Goal: Browse casually: Explore the website without a specific task or goal

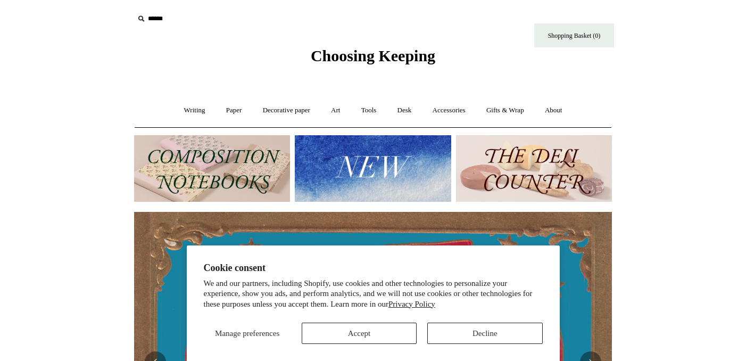
scroll to position [0, 964]
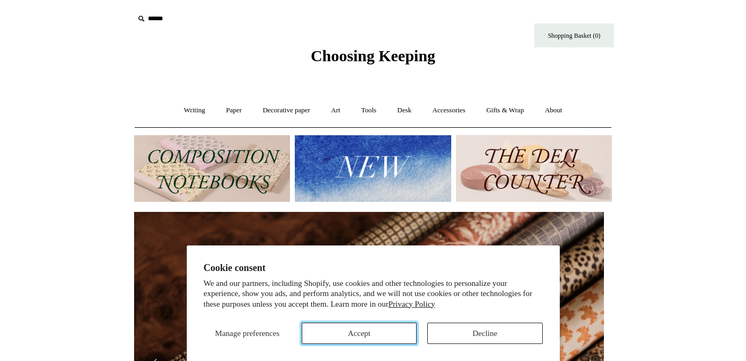
click at [377, 340] on button "Accept" at bounding box center [359, 333] width 115 height 21
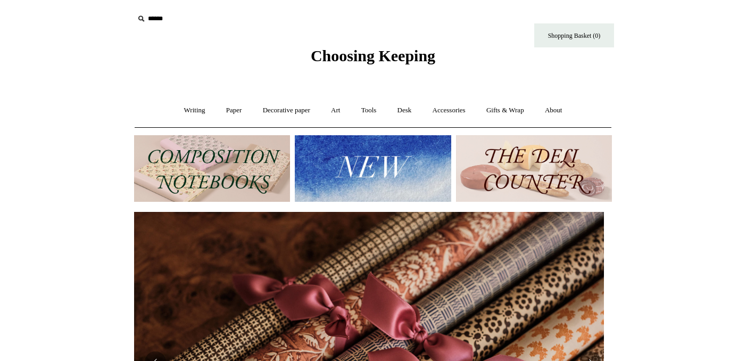
click at [400, 157] on img at bounding box center [373, 168] width 156 height 67
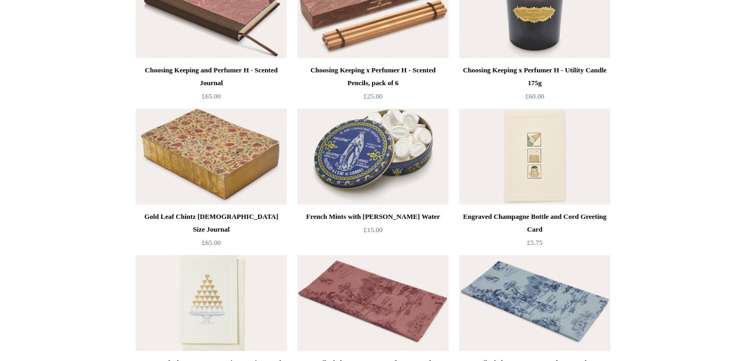
scroll to position [1376, 0]
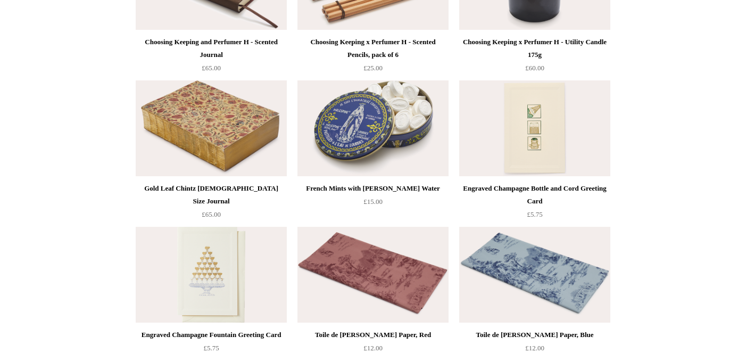
click at [264, 126] on img at bounding box center [211, 128] width 151 height 96
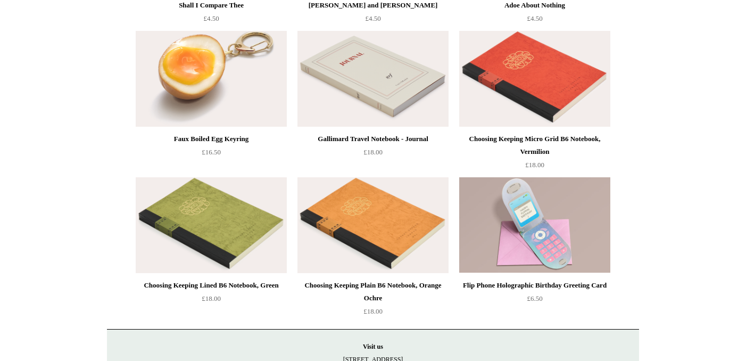
scroll to position [2304, 0]
click at [408, 111] on img at bounding box center [373, 79] width 151 height 96
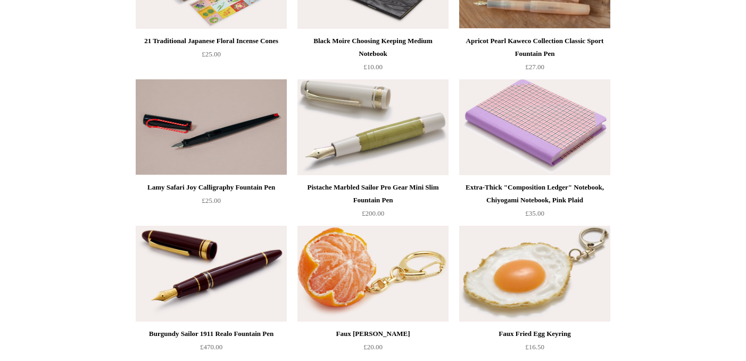
scroll to position [0, 0]
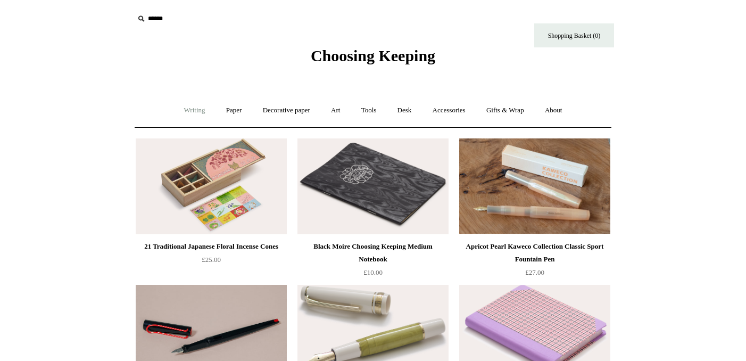
click at [190, 109] on link "Writing +" at bounding box center [195, 110] width 40 height 28
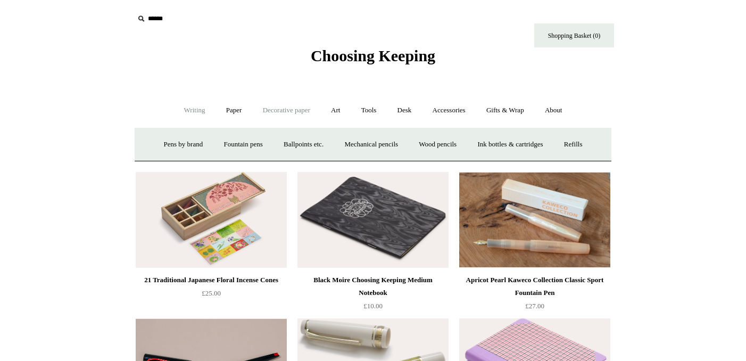
click at [253, 110] on link "Decorative paper +" at bounding box center [286, 110] width 67 height 28
click at [234, 108] on link "Paper +" at bounding box center [234, 110] width 35 height 28
click at [227, 143] on link "Notebooks +" at bounding box center [224, 144] width 49 height 28
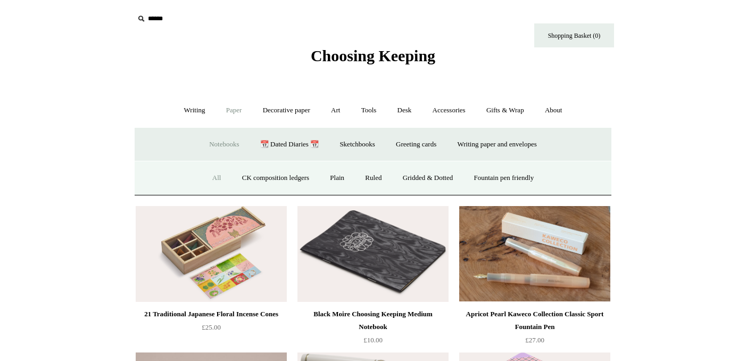
click at [211, 179] on link "All" at bounding box center [217, 178] width 28 height 28
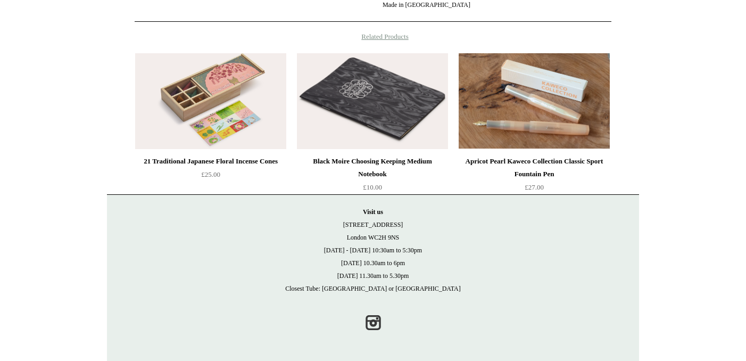
scroll to position [39, 0]
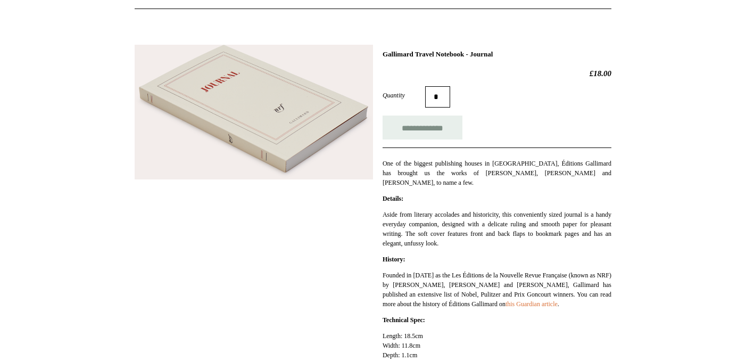
scroll to position [72, 0]
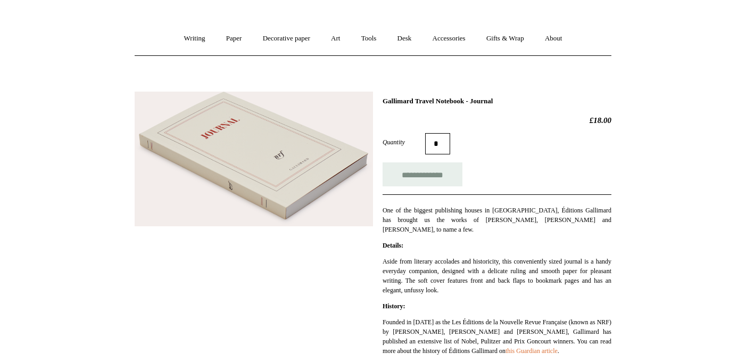
click at [232, 153] on img at bounding box center [254, 159] width 239 height 135
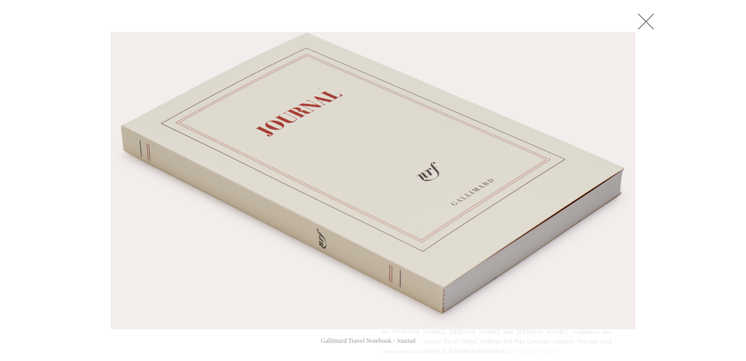
click at [647, 22] on link at bounding box center [646, 21] width 21 height 21
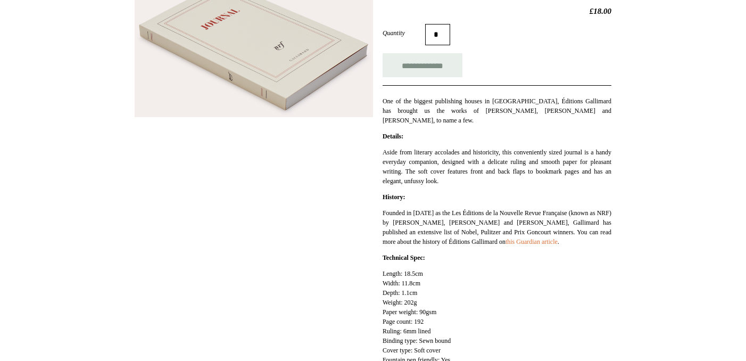
scroll to position [118, 0]
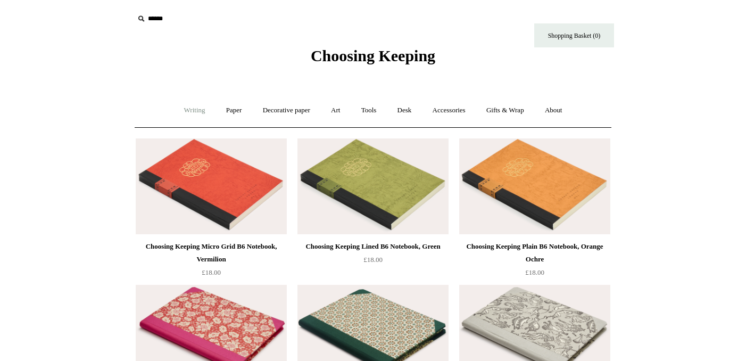
click at [183, 106] on link "Writing +" at bounding box center [195, 110] width 40 height 28
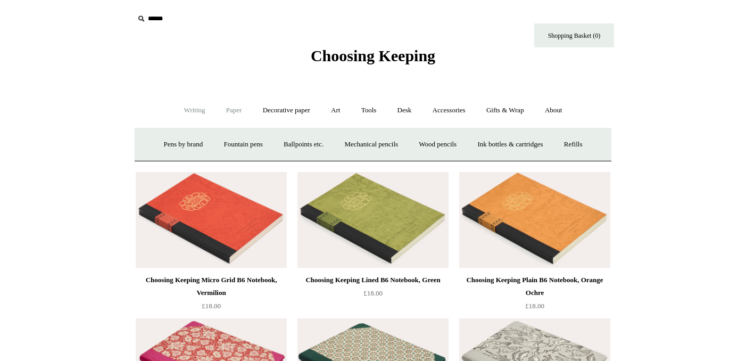
click at [225, 109] on link "Paper +" at bounding box center [234, 110] width 35 height 28
click at [289, 106] on link "Decorative paper +" at bounding box center [286, 110] width 67 height 28
click at [340, 108] on link "Art +" at bounding box center [336, 110] width 28 height 28
click at [365, 108] on link "Tools +" at bounding box center [369, 110] width 35 height 28
click at [414, 104] on link "Desk +" at bounding box center [405, 110] width 34 height 28
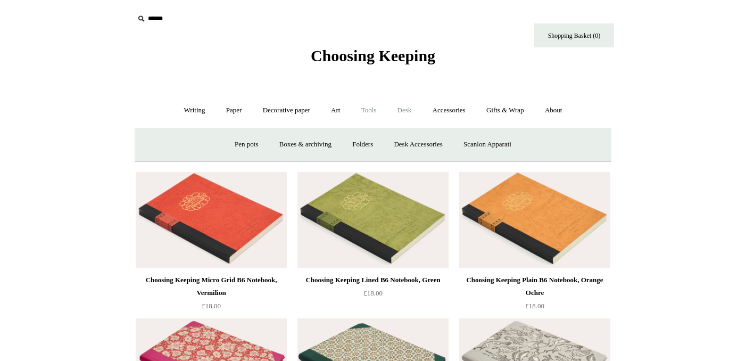
click at [384, 113] on link "Tools +" at bounding box center [369, 110] width 35 height 28
click at [402, 113] on link "Desk +" at bounding box center [405, 110] width 34 height 28
click at [309, 141] on link "Boxes & archiving" at bounding box center [305, 144] width 71 height 28
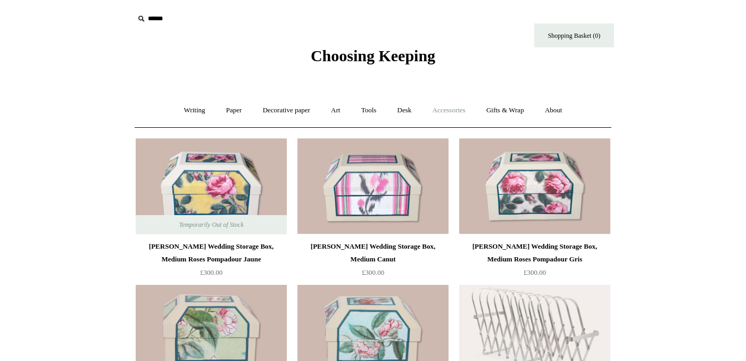
click at [445, 109] on link "Accessories +" at bounding box center [449, 110] width 52 height 28
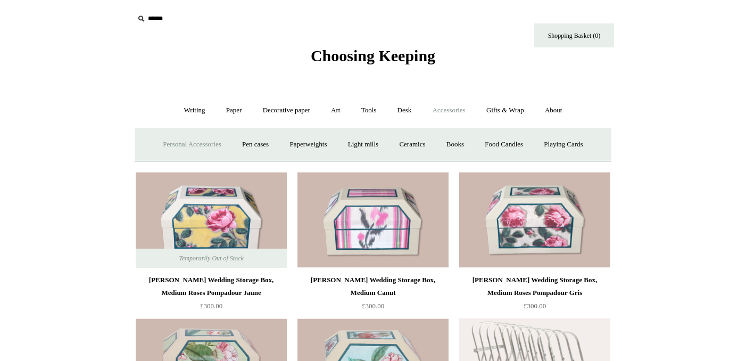
click at [195, 144] on link "Personal Accessories +" at bounding box center [191, 144] width 77 height 28
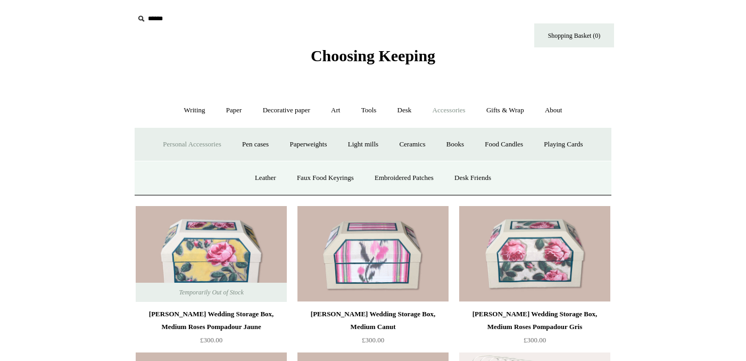
click at [443, 112] on link "Accessories -" at bounding box center [449, 110] width 52 height 28
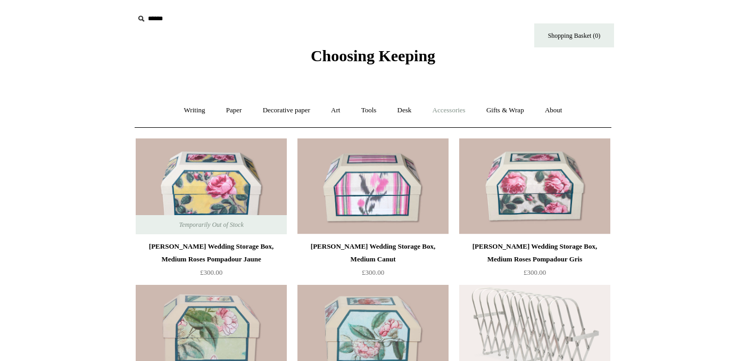
click at [443, 112] on link "Accessories +" at bounding box center [449, 110] width 52 height 28
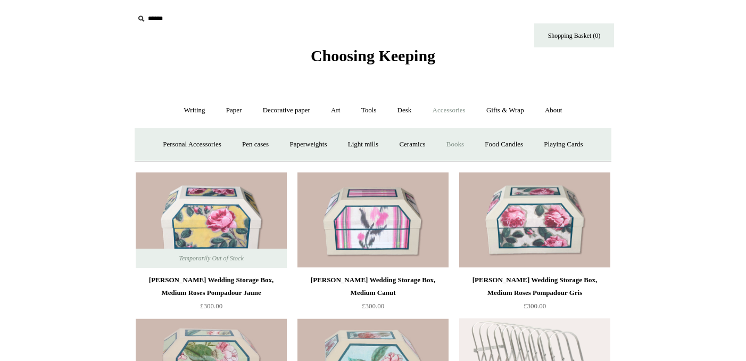
click at [455, 143] on link "Books" at bounding box center [455, 144] width 37 height 28
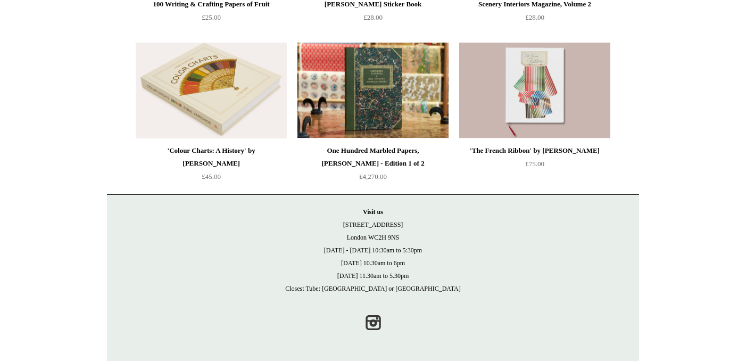
scroll to position [20, 0]
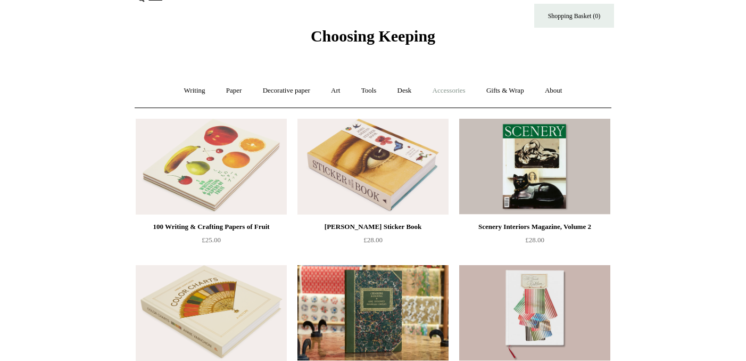
click at [459, 85] on link "Accessories +" at bounding box center [449, 91] width 52 height 28
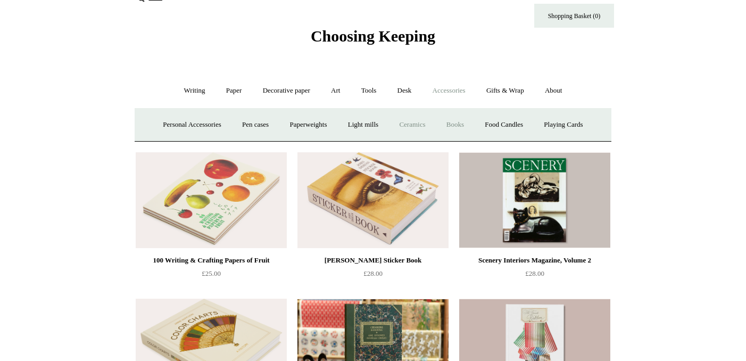
click at [409, 131] on link "Ceramics +" at bounding box center [412, 125] width 45 height 28
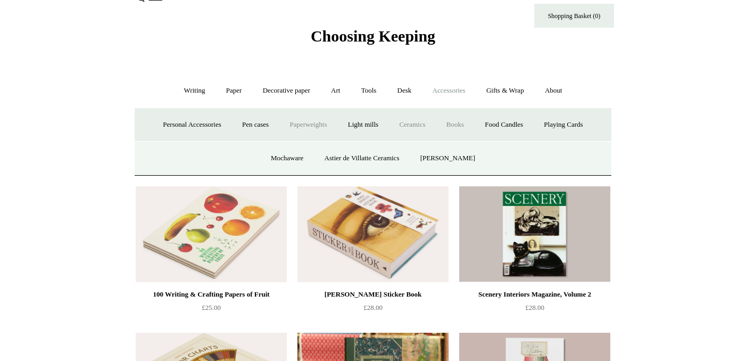
click at [311, 124] on link "Paperweights +" at bounding box center [308, 125] width 56 height 28
click at [250, 124] on link "Pen cases" at bounding box center [256, 125] width 46 height 28
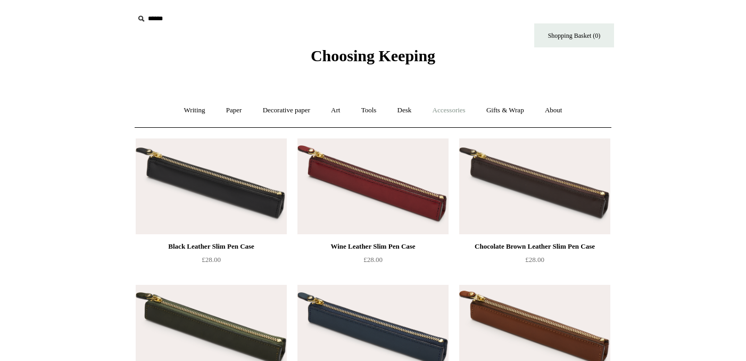
click at [468, 114] on link "Accessories +" at bounding box center [449, 110] width 52 height 28
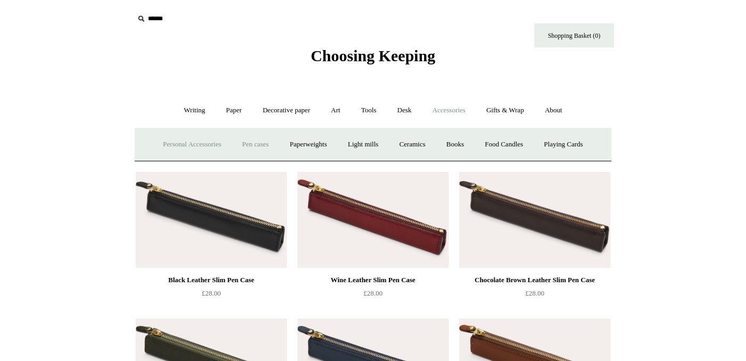
click at [179, 137] on link "Personal Accessories +" at bounding box center [191, 144] width 77 height 28
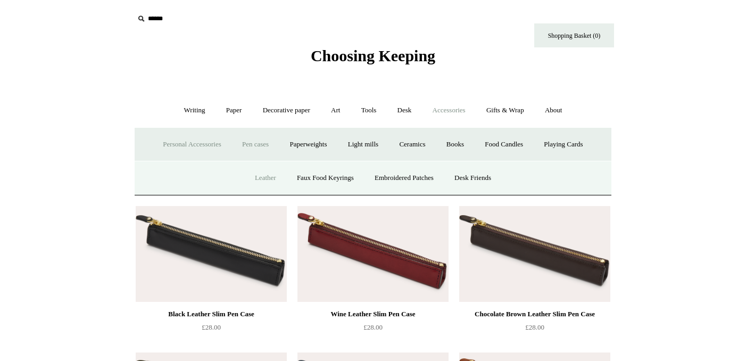
click at [264, 179] on link "Leather" at bounding box center [265, 178] width 40 height 28
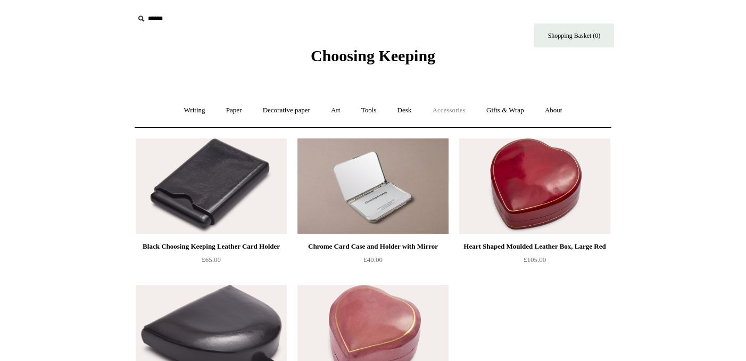
click at [448, 112] on link "Accessories +" at bounding box center [449, 110] width 52 height 28
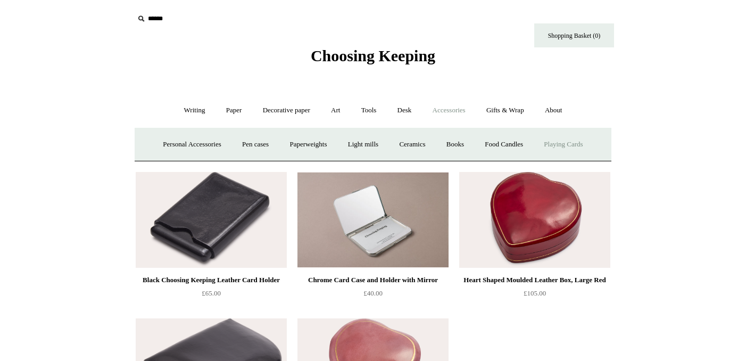
click at [564, 145] on link "Playing Cards" at bounding box center [564, 144] width 58 height 28
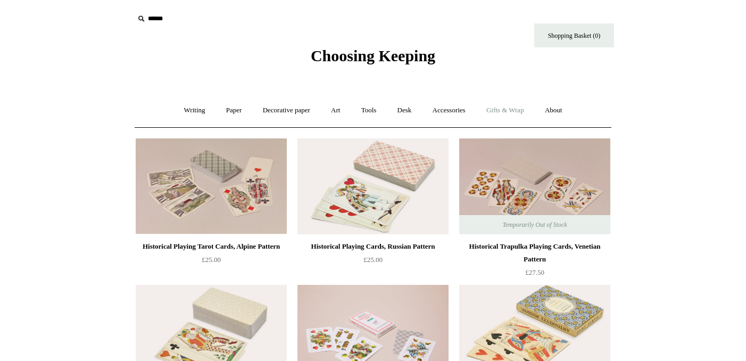
click at [488, 111] on link "Gifts & Wrap +" at bounding box center [505, 110] width 57 height 28
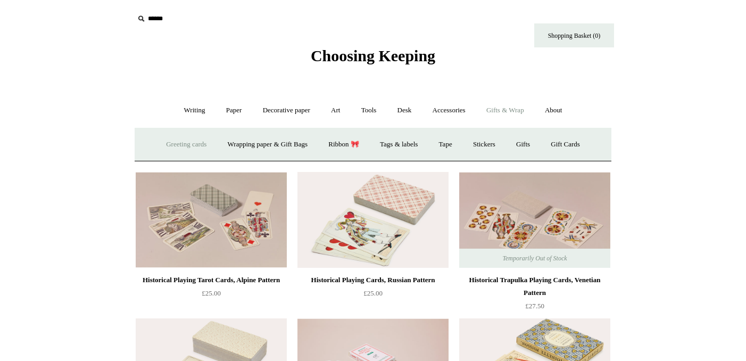
click at [172, 145] on link "Greeting cards +" at bounding box center [187, 144] width 60 height 28
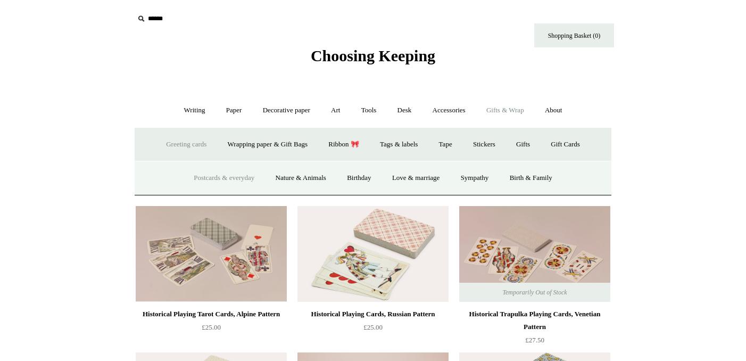
click at [238, 184] on link "Postcards & everyday" at bounding box center [224, 178] width 80 height 28
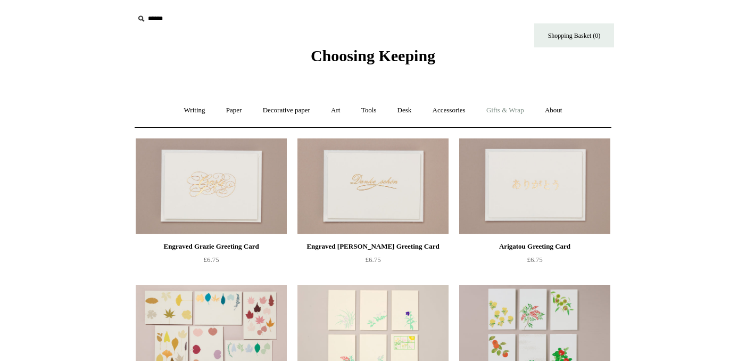
click at [510, 109] on link "Gifts & Wrap +" at bounding box center [505, 110] width 57 height 28
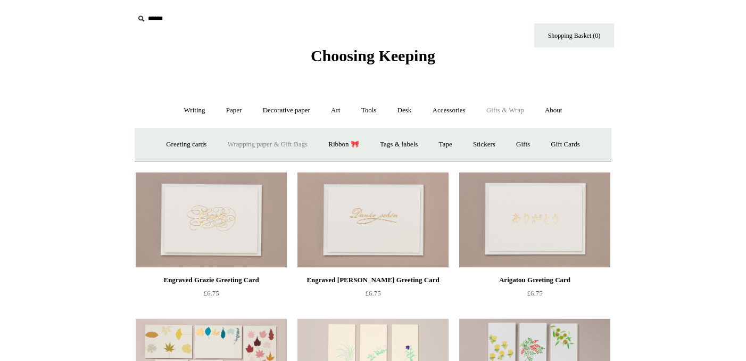
click at [243, 152] on link "Wrapping paper & Gift Bags" at bounding box center [267, 144] width 99 height 28
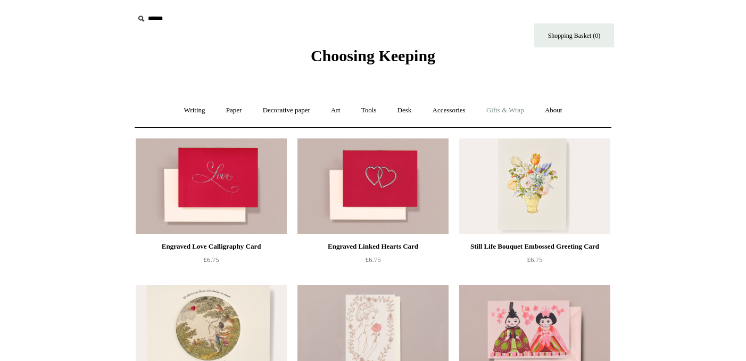
click at [523, 107] on link "Gifts & Wrap +" at bounding box center [505, 110] width 57 height 28
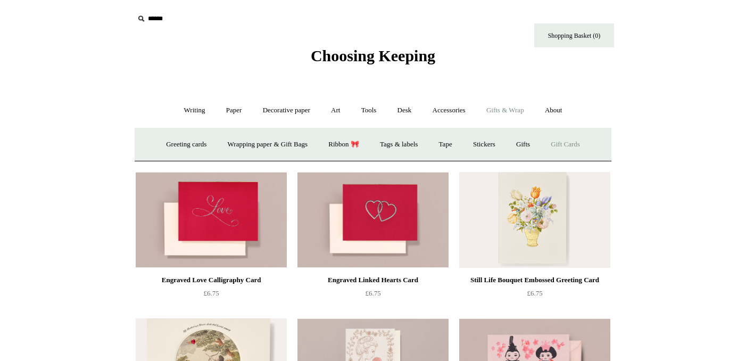
click at [568, 149] on link "Gift Cards" at bounding box center [565, 144] width 48 height 28
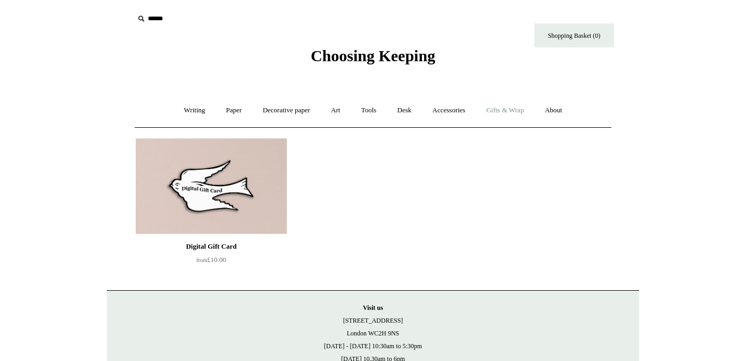
click at [506, 113] on link "Gifts & Wrap +" at bounding box center [505, 110] width 57 height 28
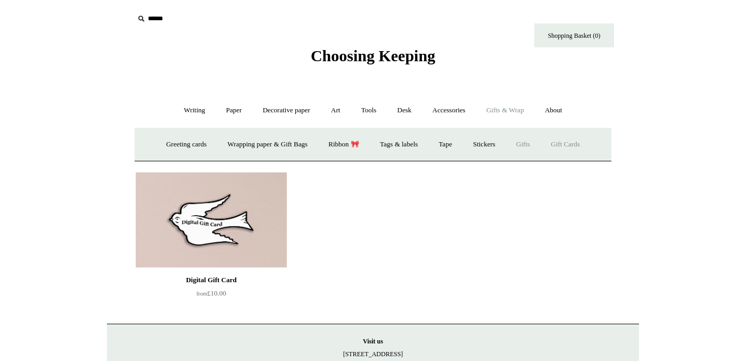
click at [522, 149] on link "Gifts +" at bounding box center [523, 144] width 33 height 28
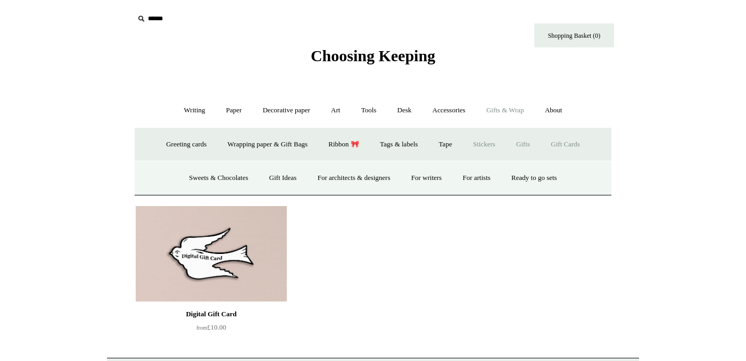
click at [491, 141] on link "Stickers" at bounding box center [485, 144] width 42 height 28
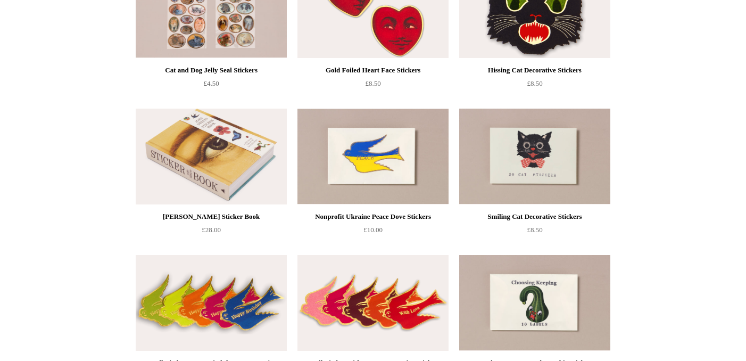
scroll to position [57, 0]
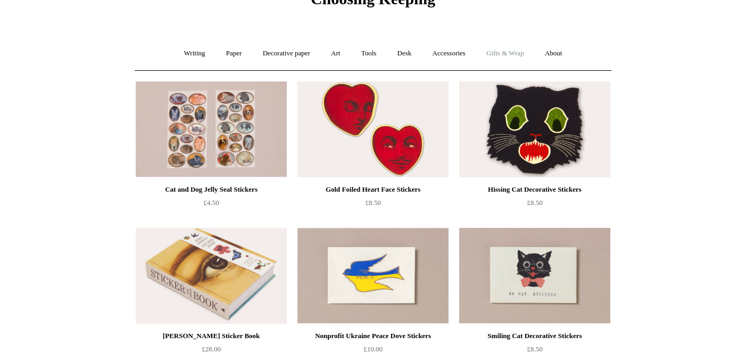
click at [524, 56] on link "Gifts & Wrap +" at bounding box center [505, 53] width 57 height 28
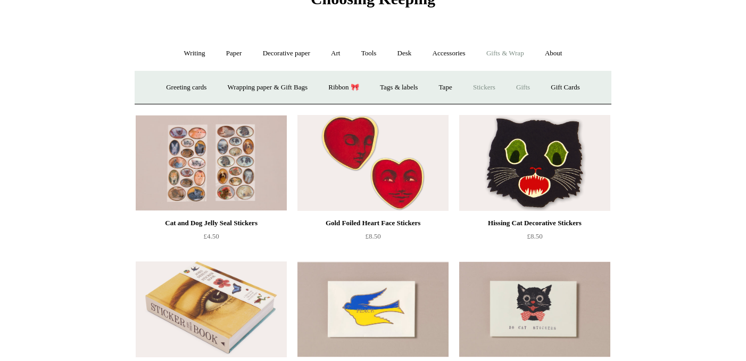
click at [532, 81] on link "Gifts +" at bounding box center [523, 87] width 33 height 28
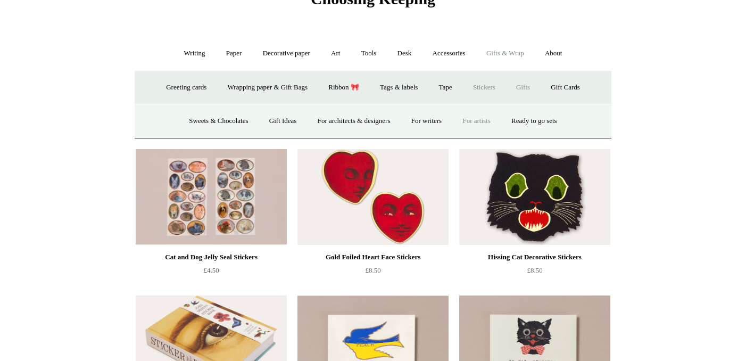
click at [491, 113] on link "For artists" at bounding box center [476, 121] width 47 height 28
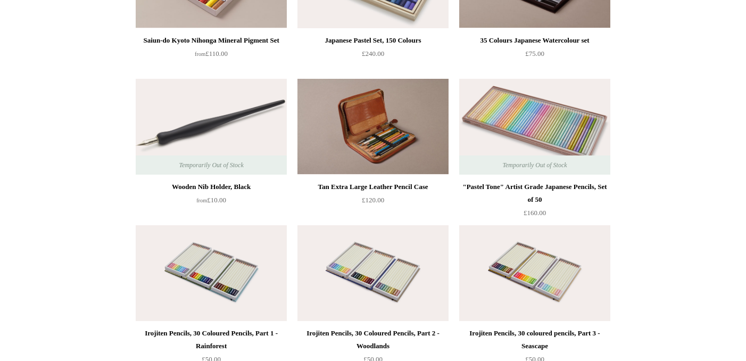
scroll to position [431, 0]
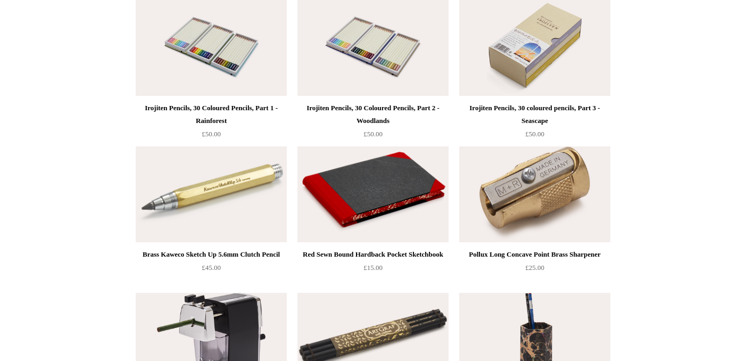
click at [521, 55] on img at bounding box center [534, 48] width 151 height 96
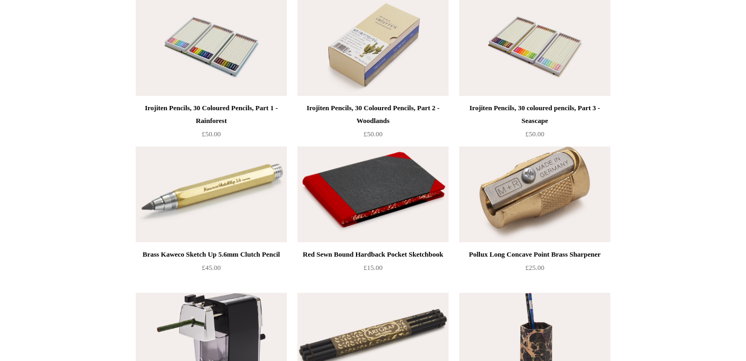
click at [405, 73] on img at bounding box center [373, 48] width 151 height 96
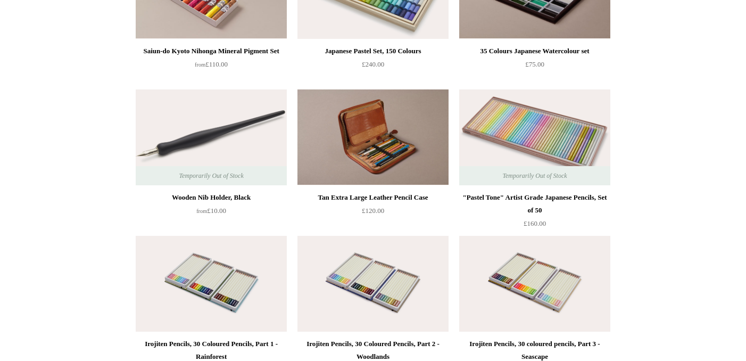
scroll to position [0, 0]
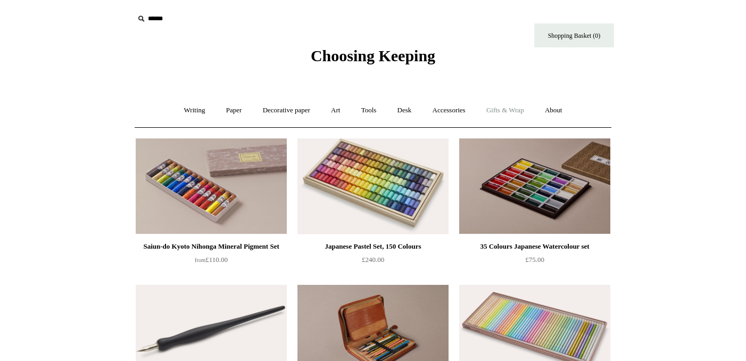
click at [512, 108] on link "Gifts & Wrap +" at bounding box center [505, 110] width 57 height 28
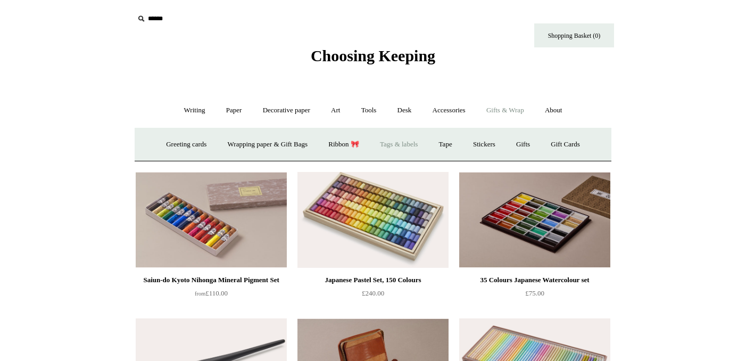
click at [394, 146] on link "Tags & labels" at bounding box center [399, 144] width 57 height 28
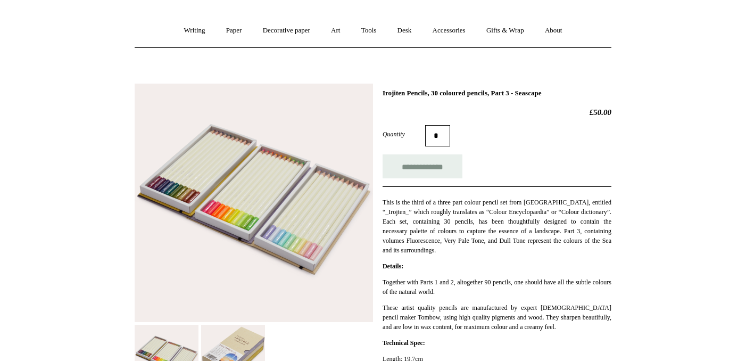
scroll to position [177, 0]
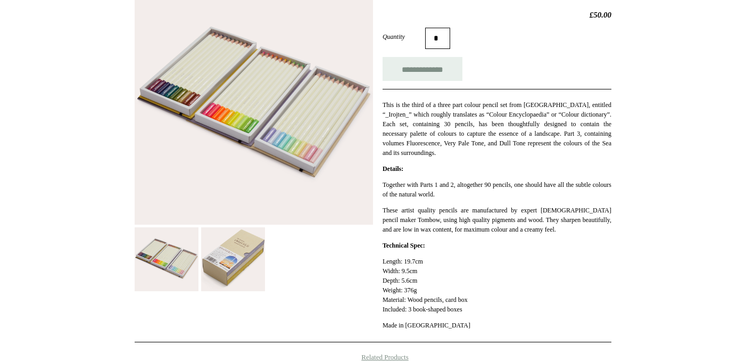
click at [236, 262] on img at bounding box center [233, 259] width 64 height 64
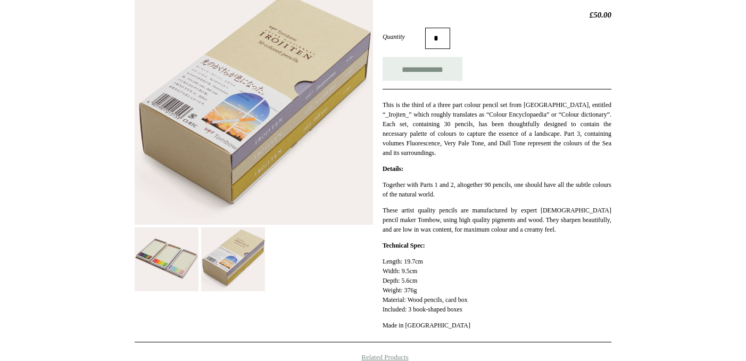
click at [178, 254] on img at bounding box center [167, 259] width 64 height 64
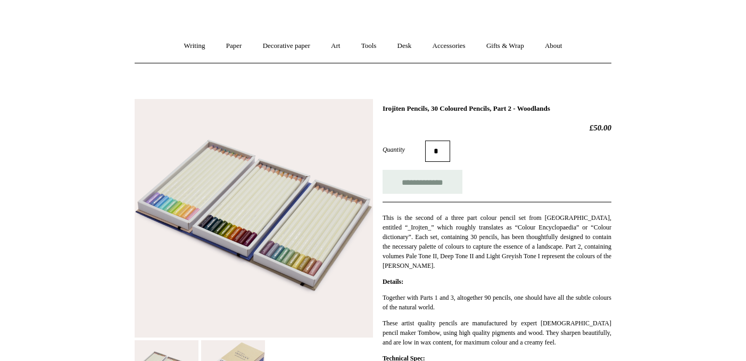
scroll to position [155, 0]
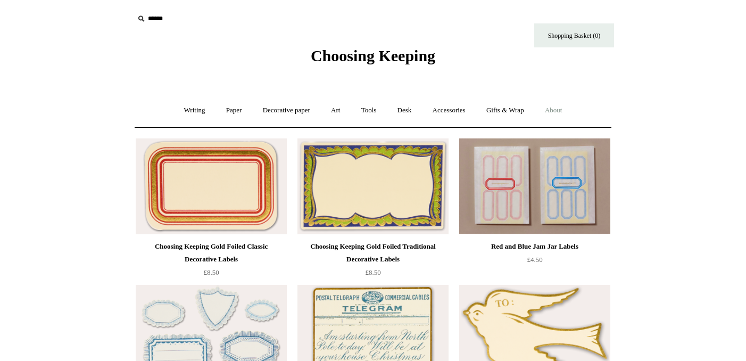
click at [567, 113] on link "About +" at bounding box center [554, 110] width 37 height 28
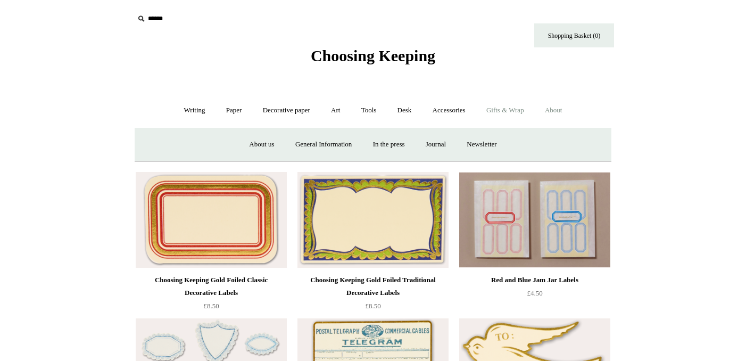
click at [520, 103] on link "Gifts & Wrap +" at bounding box center [505, 110] width 57 height 28
click at [533, 135] on link "Gifts +" at bounding box center [523, 144] width 33 height 28
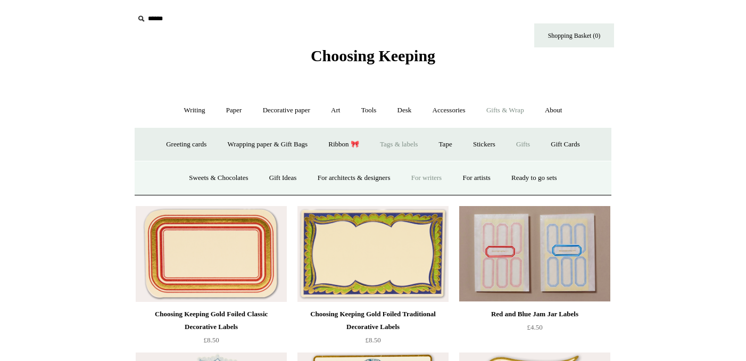
click at [424, 172] on link "For writers" at bounding box center [427, 178] width 50 height 28
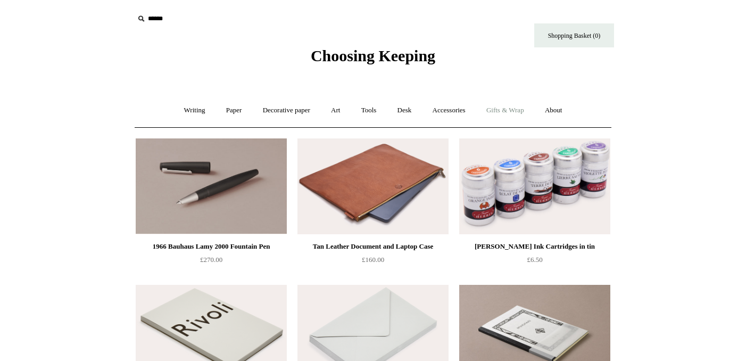
click at [517, 111] on link "Gifts & Wrap +" at bounding box center [505, 110] width 57 height 28
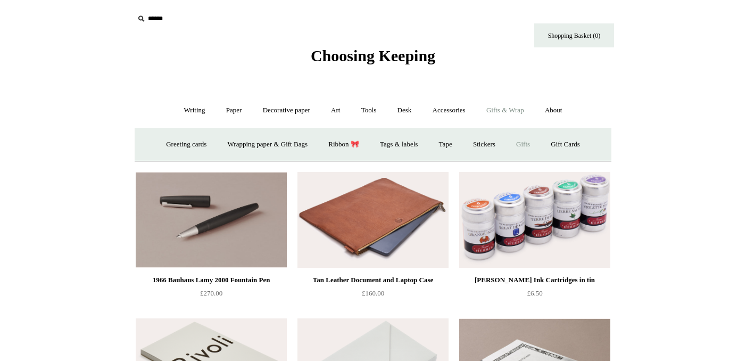
click at [531, 145] on link "Gifts +" at bounding box center [523, 144] width 33 height 28
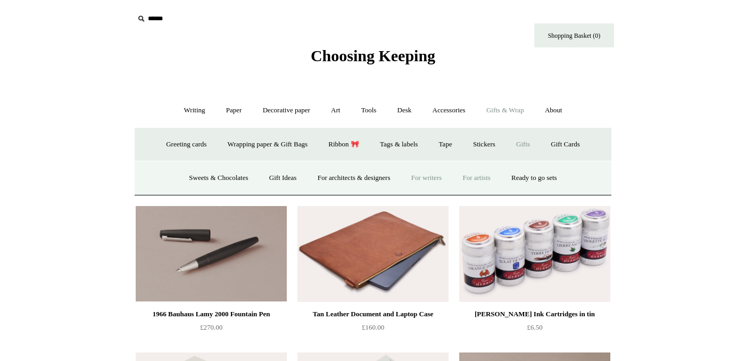
click at [483, 176] on link "For artists" at bounding box center [476, 178] width 47 height 28
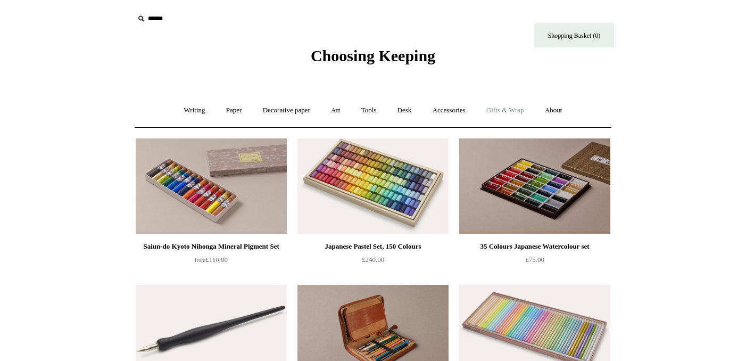
click at [520, 103] on link "Gifts & Wrap +" at bounding box center [505, 110] width 57 height 28
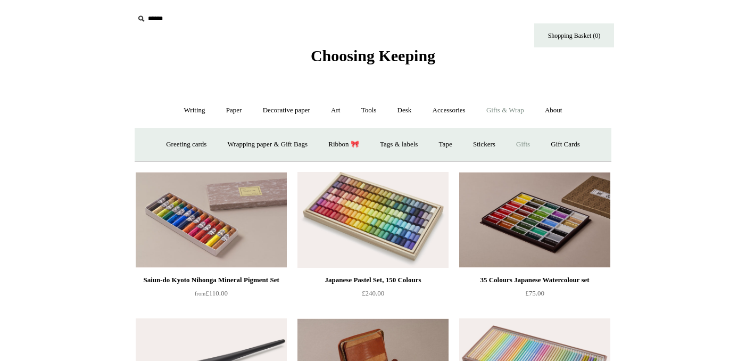
click at [534, 141] on link "Gifts +" at bounding box center [523, 144] width 33 height 28
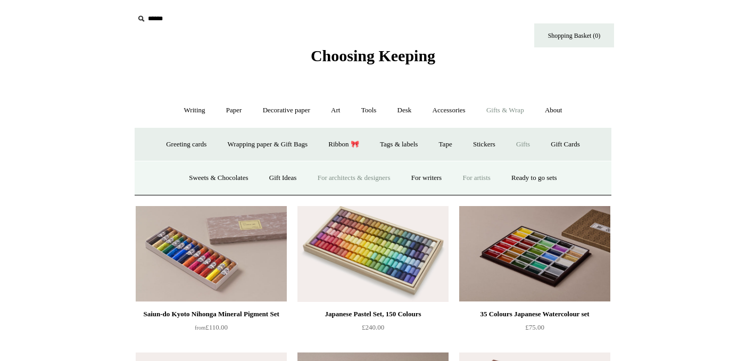
click at [372, 174] on link "For architects & designers" at bounding box center [354, 178] width 92 height 28
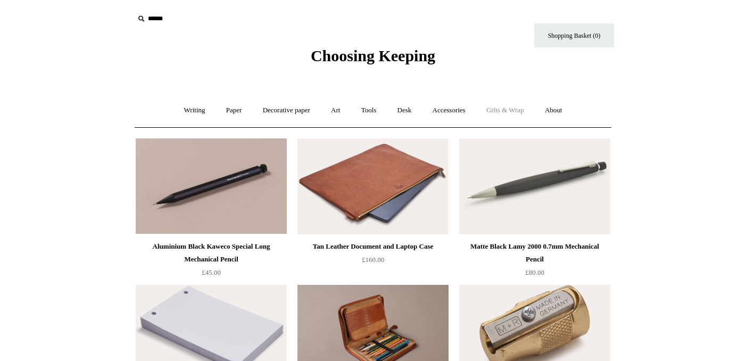
click at [517, 115] on link "Gifts & Wrap +" at bounding box center [505, 110] width 57 height 28
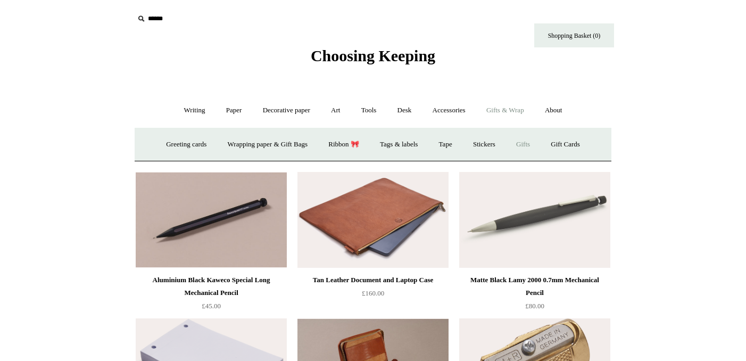
click at [535, 148] on link "Gifts +" at bounding box center [523, 144] width 33 height 28
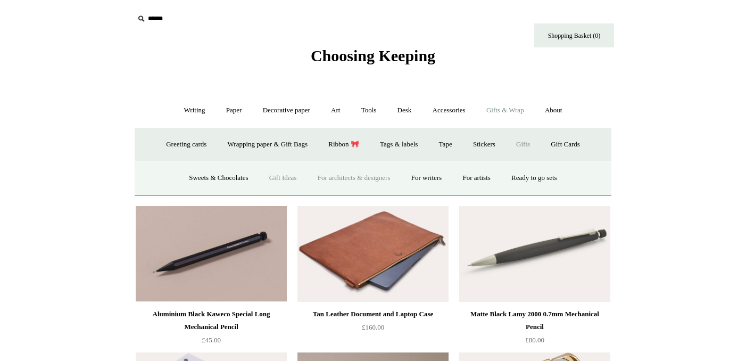
click at [277, 170] on link "Gift Ideas" at bounding box center [283, 178] width 47 height 28
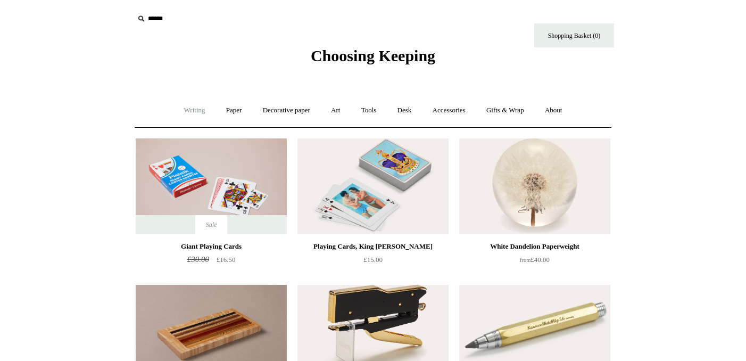
click at [199, 109] on link "Writing +" at bounding box center [195, 110] width 40 height 28
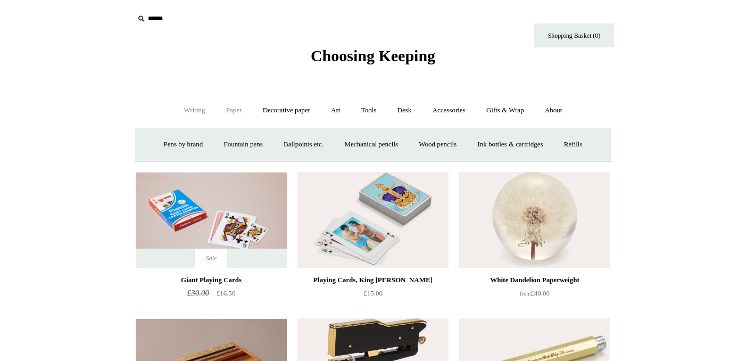
click at [224, 110] on link "Paper +" at bounding box center [234, 110] width 35 height 28
click at [499, 145] on link "Writing paper and envelopes +" at bounding box center [497, 144] width 98 height 28
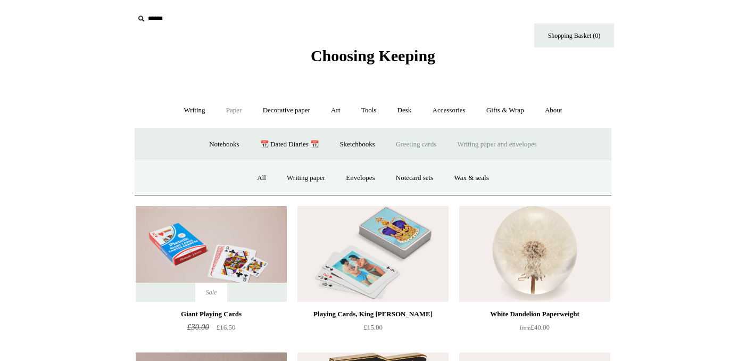
click at [414, 135] on link "Greeting cards +" at bounding box center [417, 144] width 60 height 28
click at [191, 177] on link "Birthday 🎁" at bounding box center [203, 178] width 54 height 28
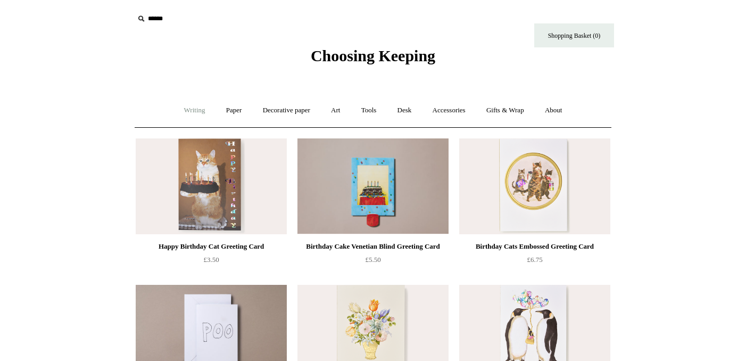
click at [189, 108] on link "Writing +" at bounding box center [195, 110] width 40 height 28
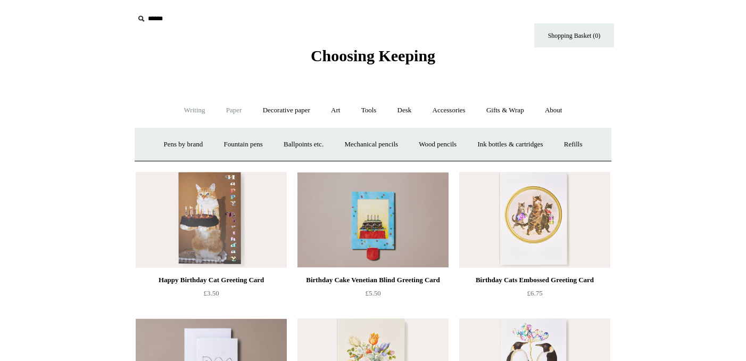
click at [240, 113] on link "Paper +" at bounding box center [234, 110] width 35 height 28
click at [395, 149] on link "Greeting cards +" at bounding box center [417, 144] width 60 height 28
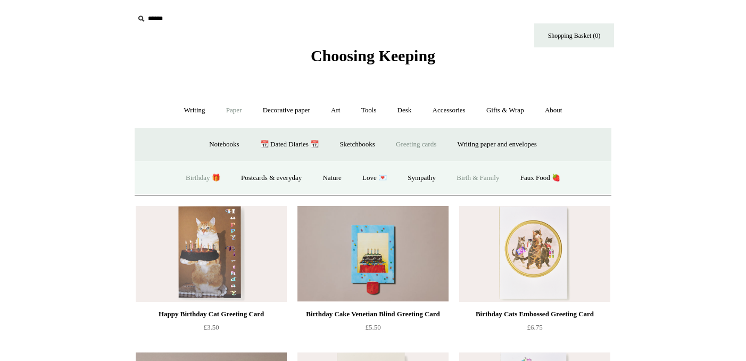
click at [493, 177] on link "Birth & Family" at bounding box center [478, 178] width 62 height 28
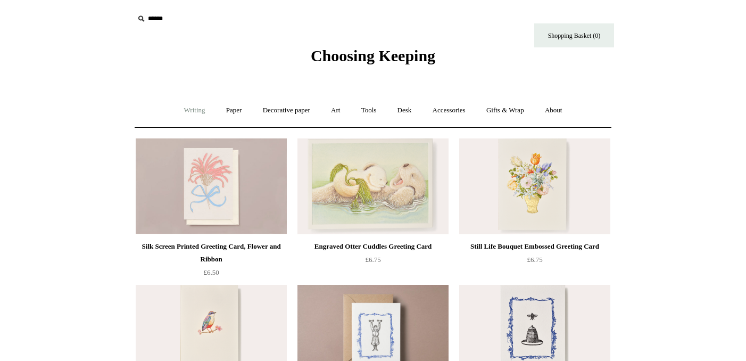
click at [187, 109] on link "Writing +" at bounding box center [195, 110] width 40 height 28
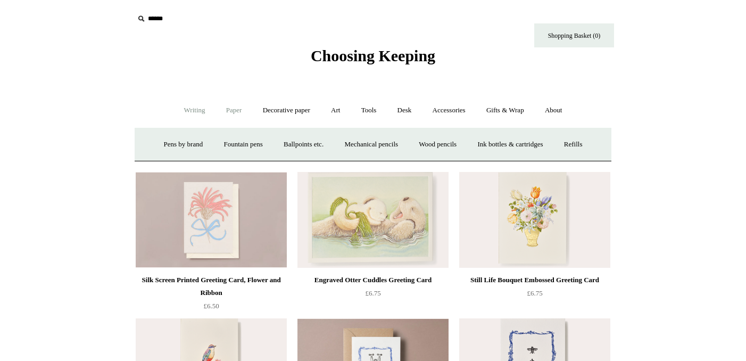
click at [228, 112] on link "Paper +" at bounding box center [234, 110] width 35 height 28
click at [420, 144] on link "Greeting cards +" at bounding box center [417, 144] width 60 height 28
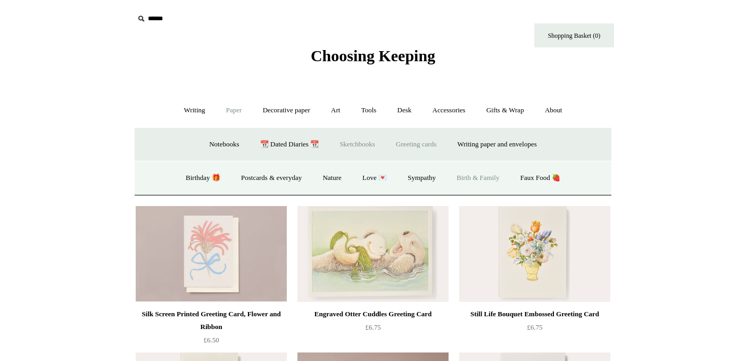
click at [357, 150] on link "Sketchbooks +" at bounding box center [357, 144] width 54 height 28
click at [348, 173] on link "Watercolour" at bounding box center [359, 178] width 53 height 28
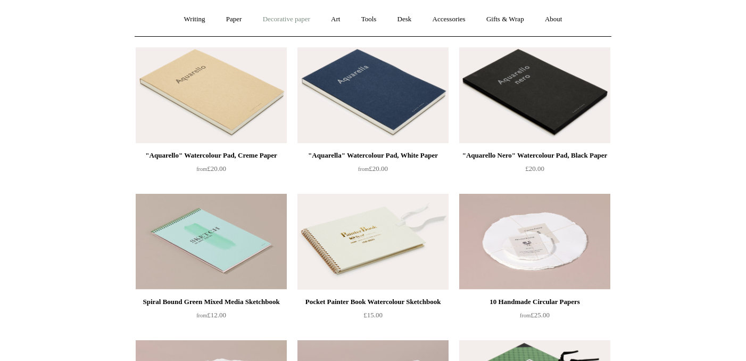
scroll to position [244, 0]
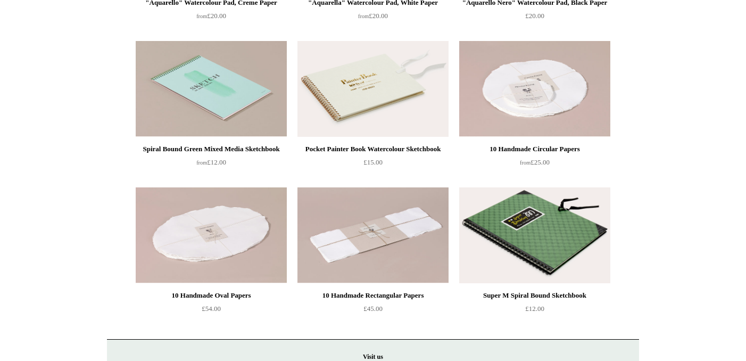
click at [520, 84] on img at bounding box center [534, 89] width 151 height 96
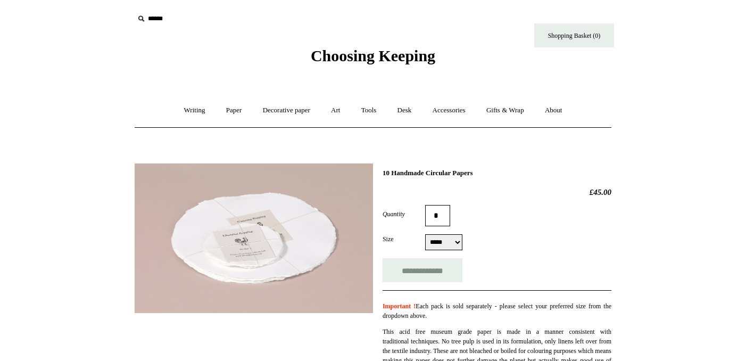
select select "*****"
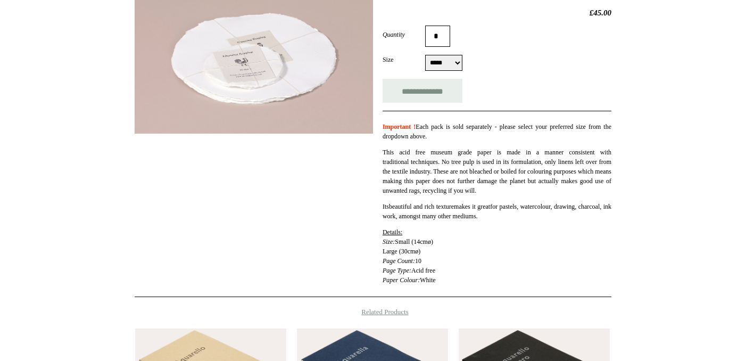
scroll to position [176, 0]
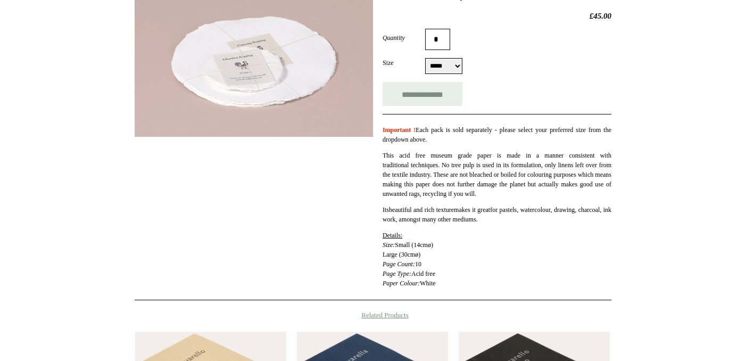
click at [443, 61] on select "***** *****" at bounding box center [443, 66] width 37 height 16
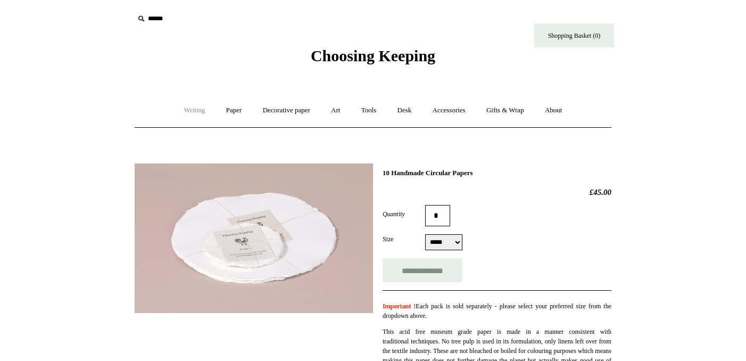
click at [179, 110] on link "Writing +" at bounding box center [195, 110] width 40 height 28
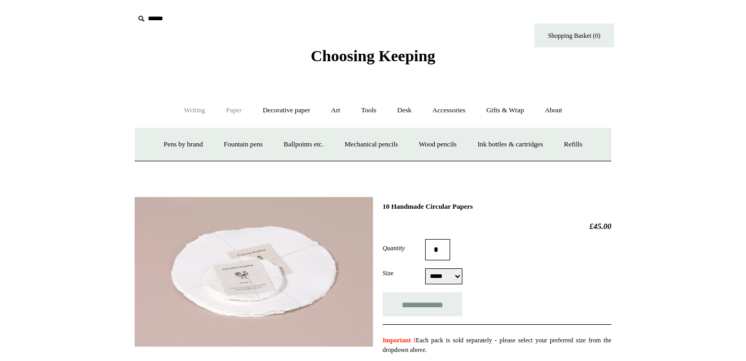
click at [232, 114] on link "Paper +" at bounding box center [234, 110] width 35 height 28
click at [226, 144] on link "Notebooks +" at bounding box center [224, 144] width 49 height 28
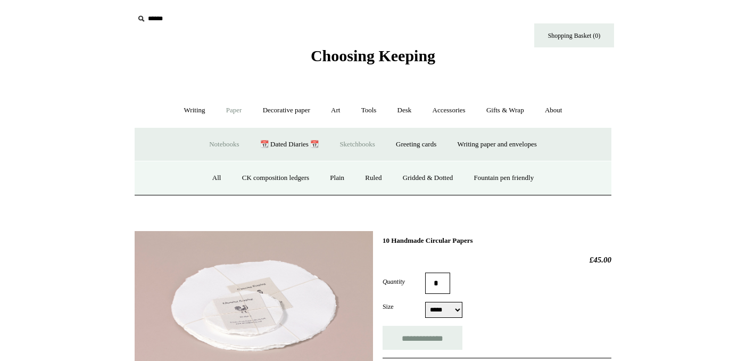
click at [352, 147] on link "Sketchbooks +" at bounding box center [357, 144] width 54 height 28
click at [312, 182] on link "All" at bounding box center [317, 178] width 28 height 28
